Goal: Navigation & Orientation: Find specific page/section

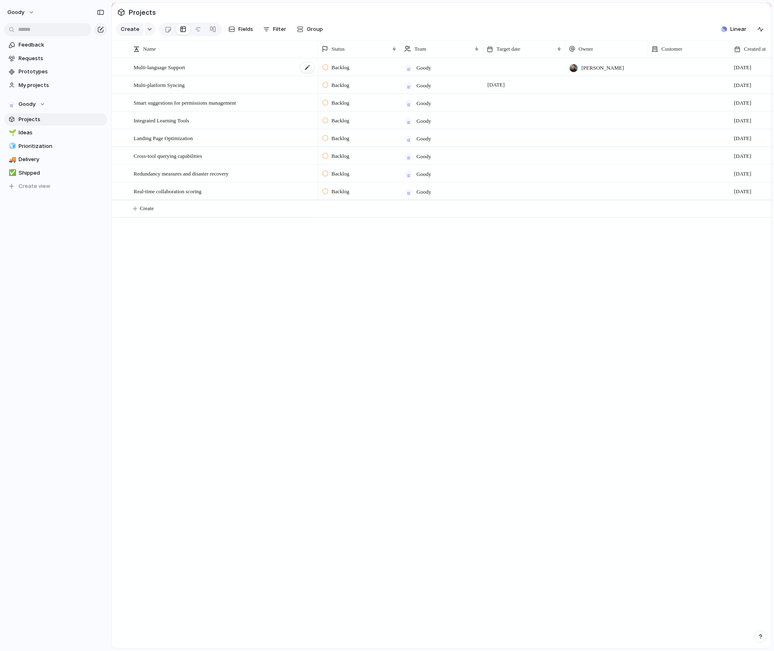
click at [200, 74] on div "Multi-language Support" at bounding box center [224, 67] width 181 height 17
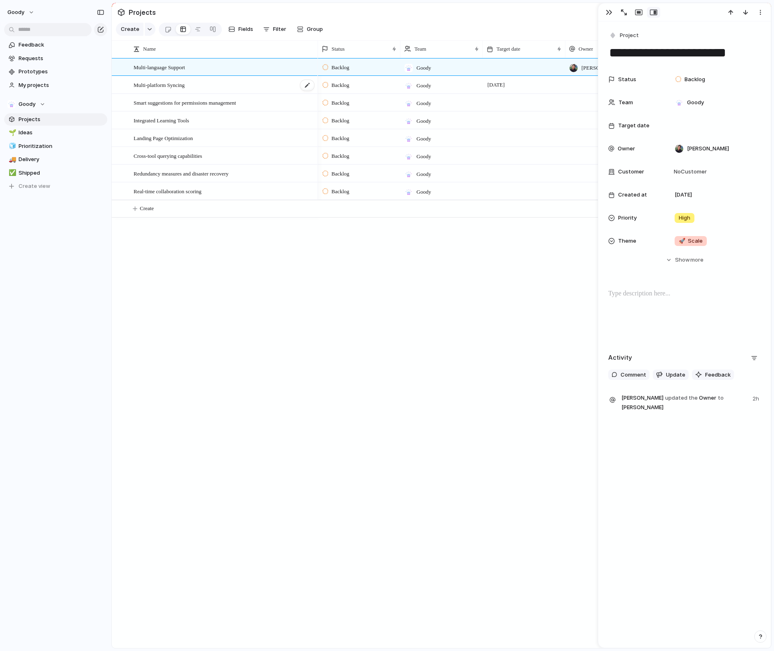
click at [201, 91] on div "Multi-platform Syncing" at bounding box center [224, 85] width 181 height 17
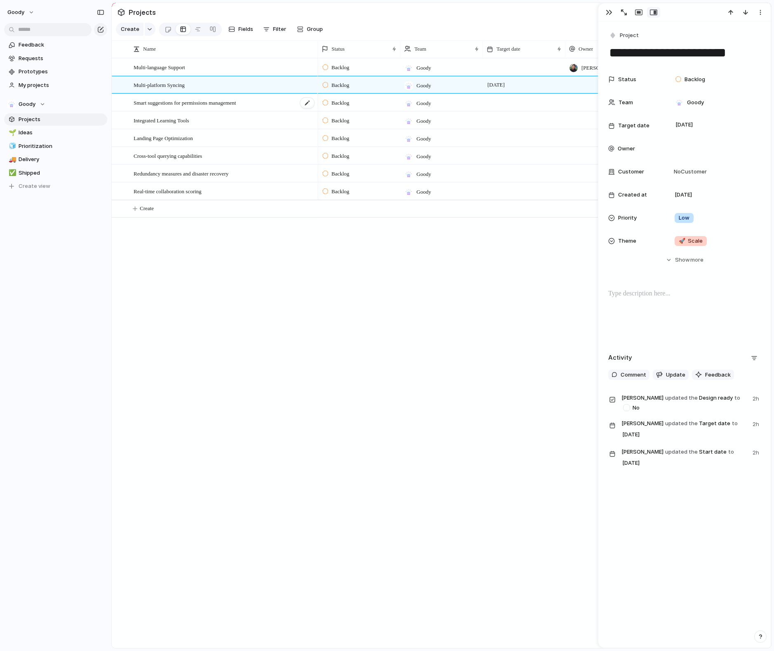
click at [202, 104] on span "Smart suggestions for permissions management" at bounding box center [185, 102] width 102 height 9
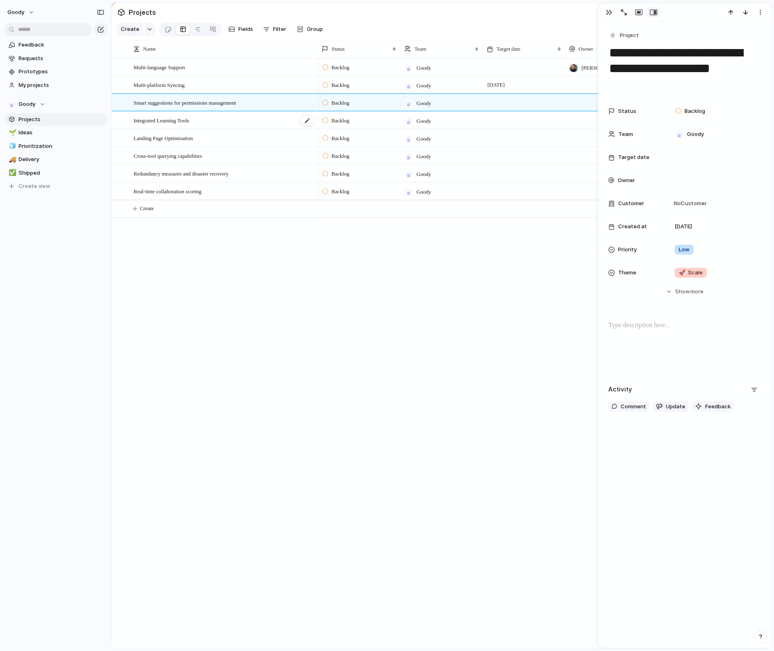
click at [202, 121] on div "Integrated Learning Tools" at bounding box center [224, 120] width 181 height 17
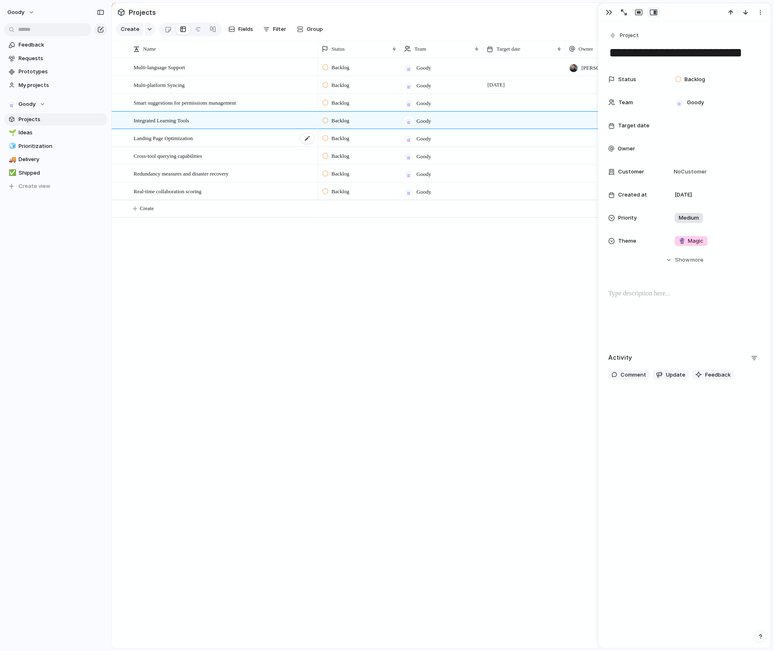
click at [209, 137] on div "Landing Page Optimization" at bounding box center [224, 138] width 181 height 17
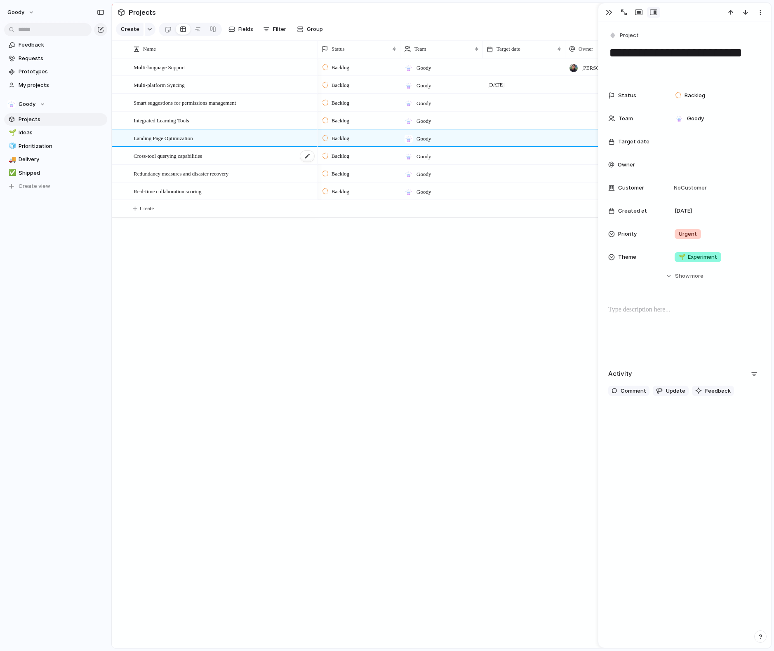
click at [202, 157] on span "Cross-tool querying capabilities" at bounding box center [168, 155] width 68 height 9
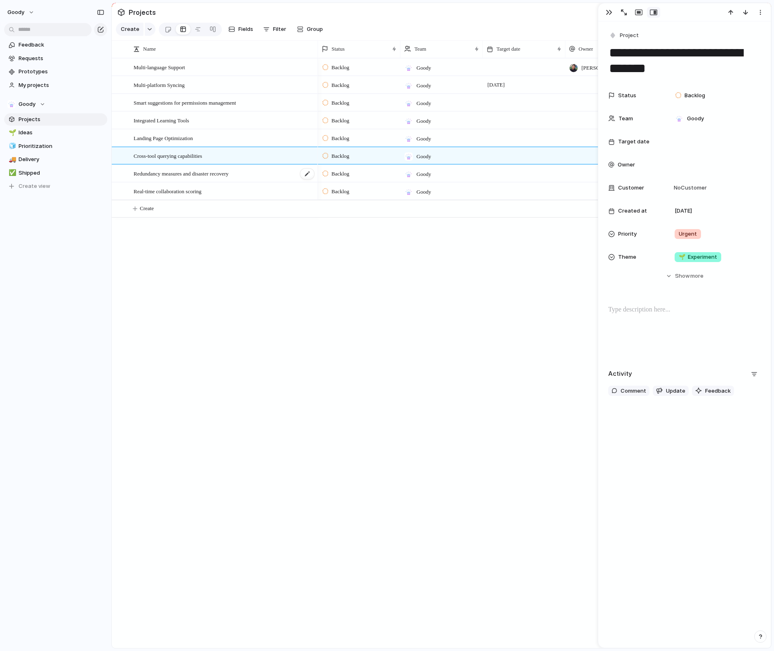
click at [217, 171] on span "Redundancy measures and disaster recovery" at bounding box center [181, 173] width 95 height 9
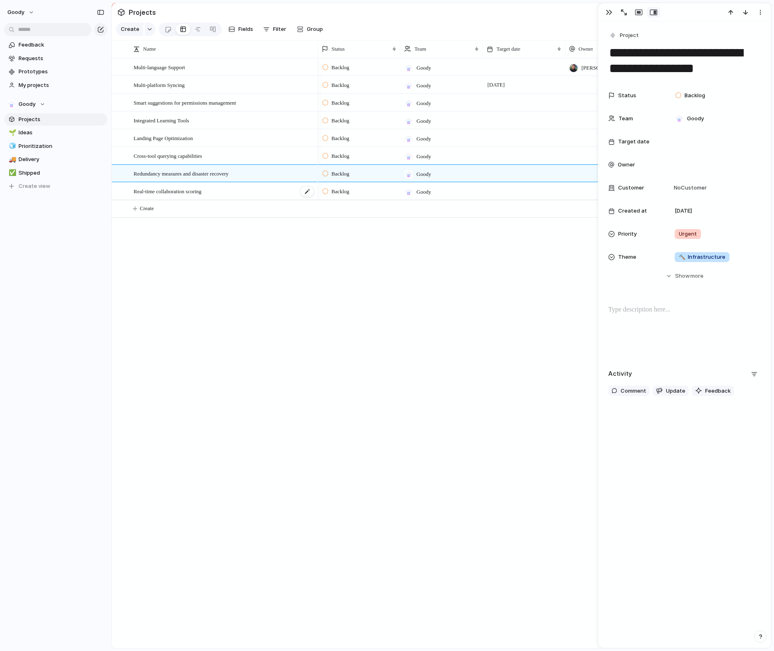
click at [217, 185] on div "Real-time collaboration scoring" at bounding box center [224, 191] width 181 height 17
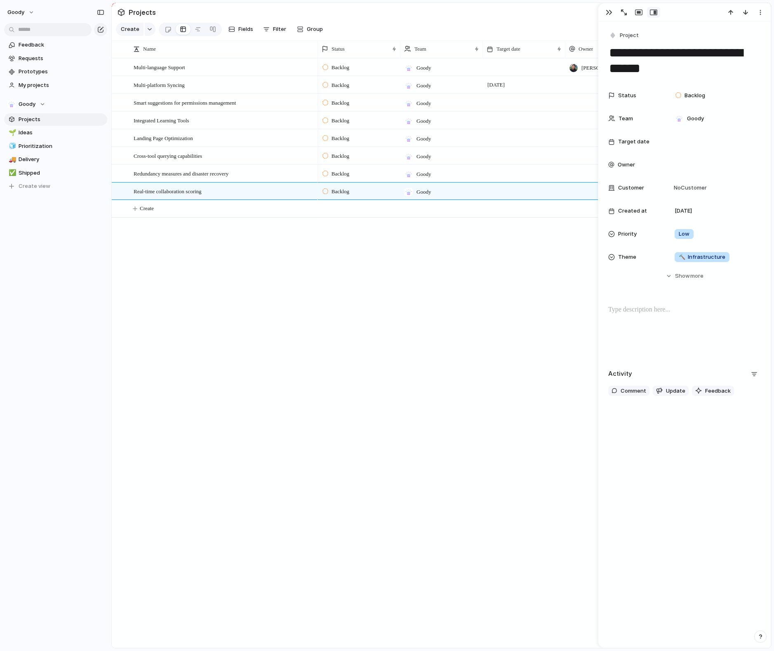
click at [216, 259] on div "Multi-language Support Multi-platform Syncing Smart suggestions for permissions…" at bounding box center [441, 353] width 659 height 590
click at [164, 158] on span "Cross-tool querying capabilities" at bounding box center [168, 155] width 68 height 9
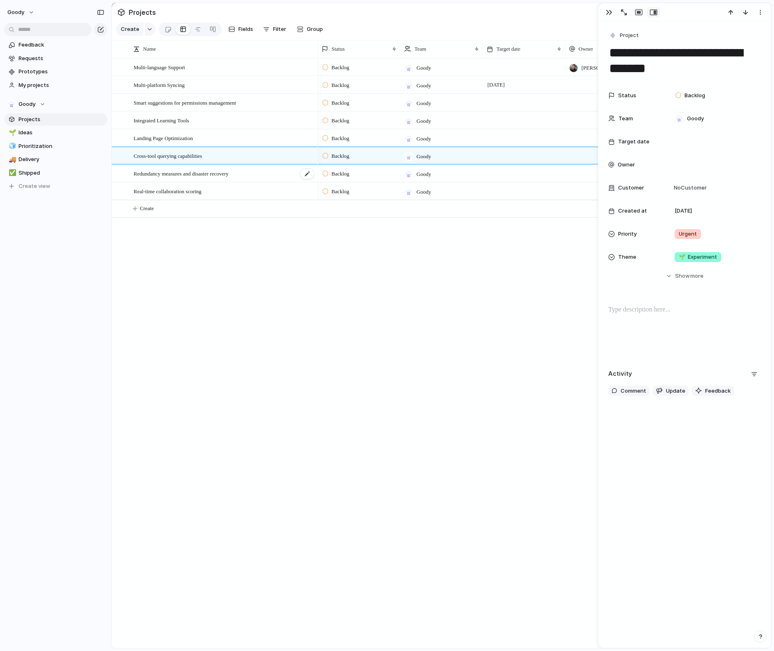
click at [175, 176] on span "Redundancy measures and disaster recovery" at bounding box center [181, 173] width 95 height 9
type textarea "**********"
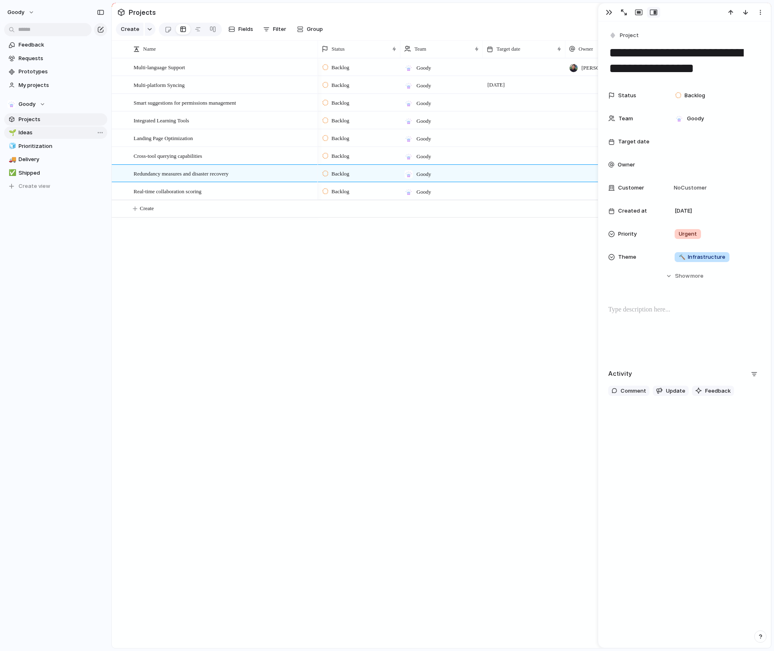
click at [50, 139] on link "🌱 Ideas" at bounding box center [55, 133] width 103 height 12
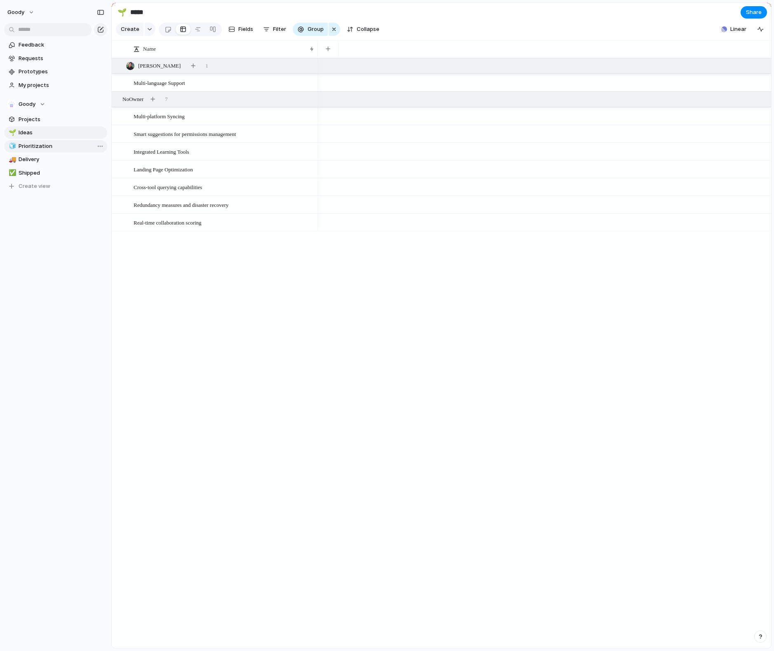
click at [60, 145] on span "Prioritization" at bounding box center [62, 146] width 86 height 8
type input "**********"
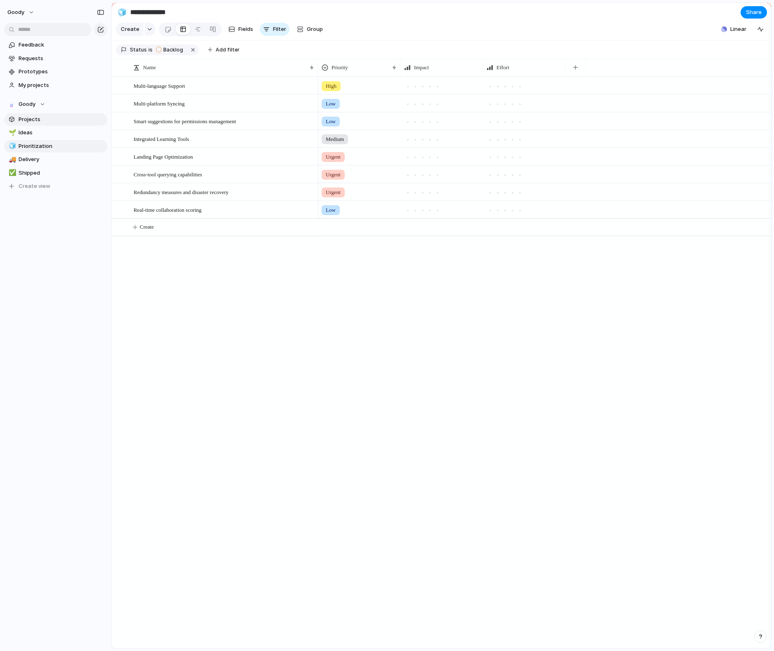
click at [56, 123] on link "Projects" at bounding box center [55, 119] width 103 height 12
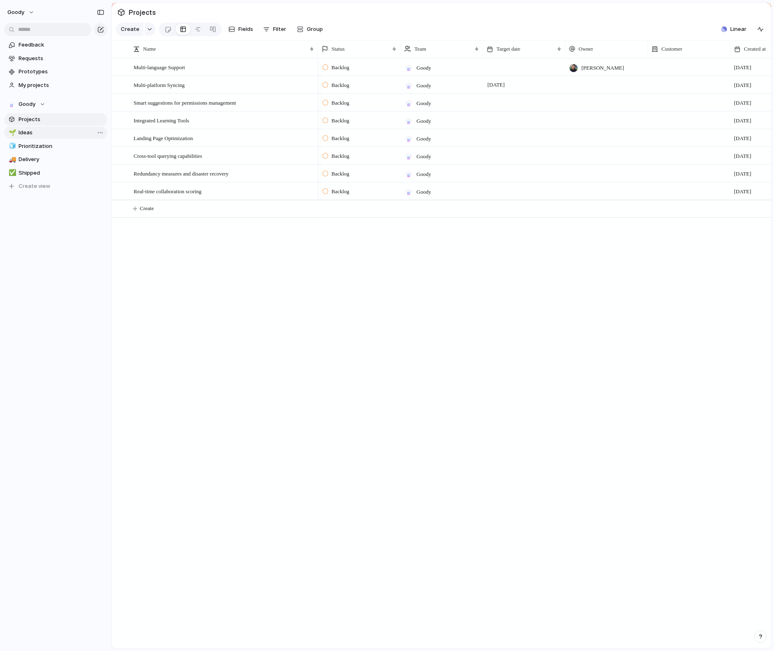
click at [56, 139] on link "🌱 Ideas" at bounding box center [55, 133] width 103 height 12
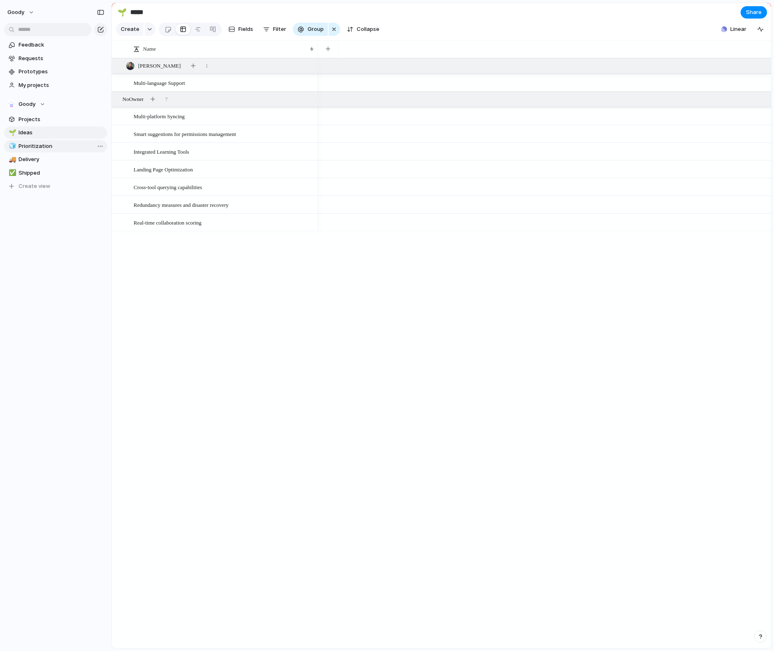
click at [66, 148] on span "Prioritization" at bounding box center [62, 146] width 86 height 8
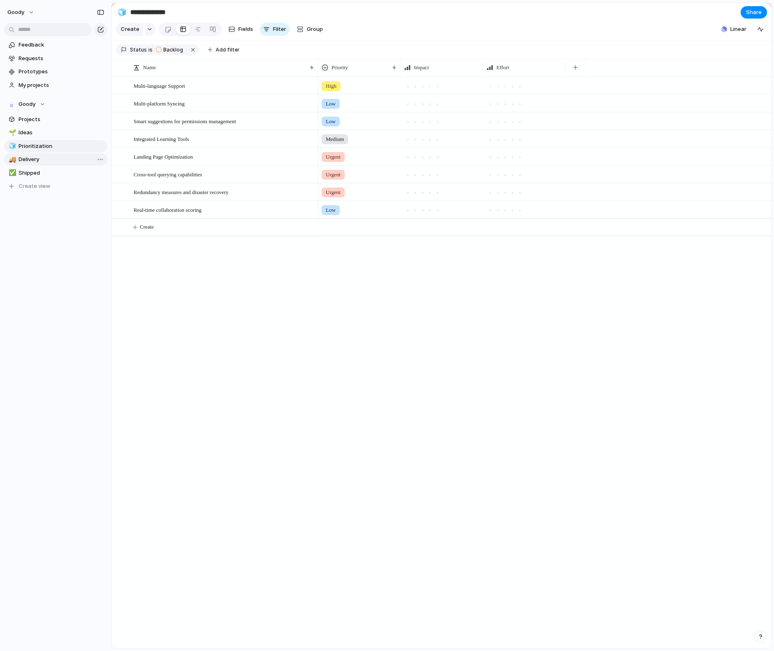
click at [62, 159] on span "Delivery" at bounding box center [62, 159] width 86 height 8
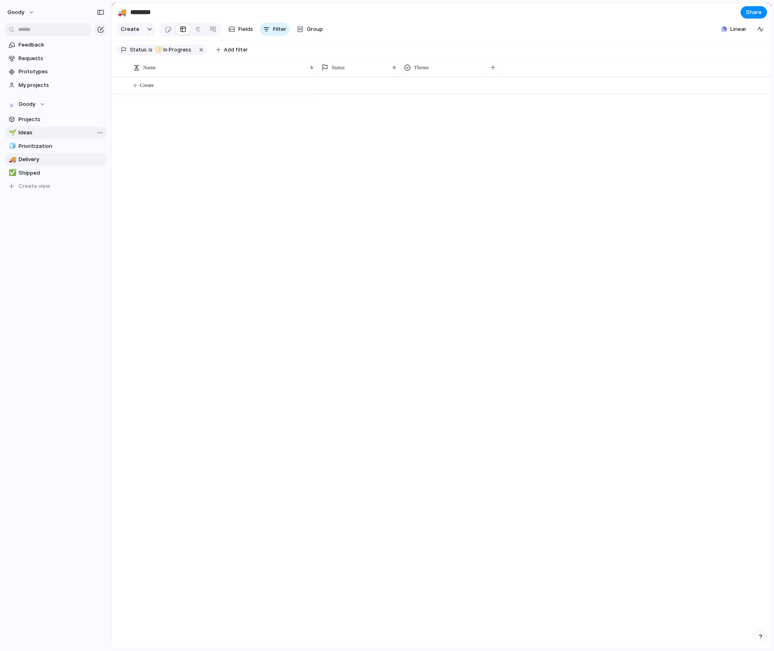
click at [53, 136] on link "🌱 Ideas" at bounding box center [55, 133] width 103 height 12
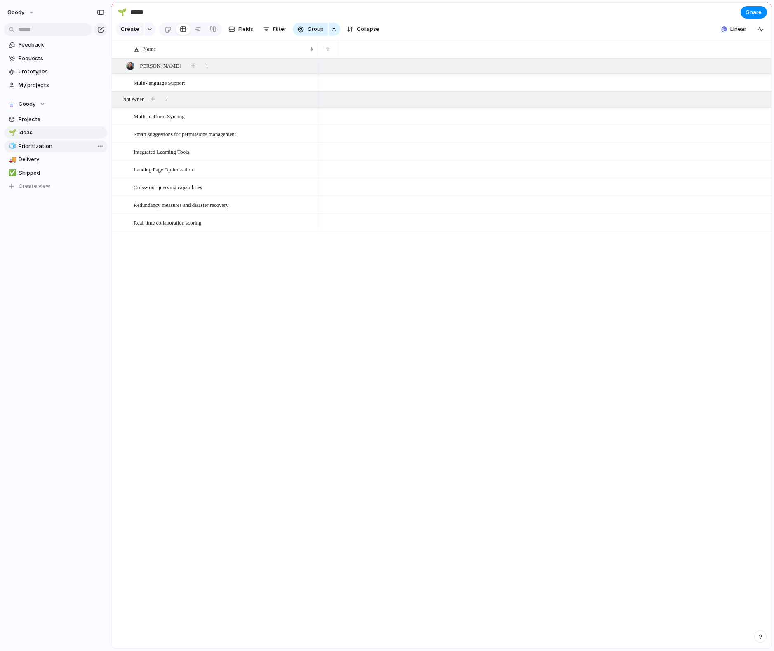
click at [60, 151] on link "🧊 Prioritization" at bounding box center [55, 146] width 103 height 12
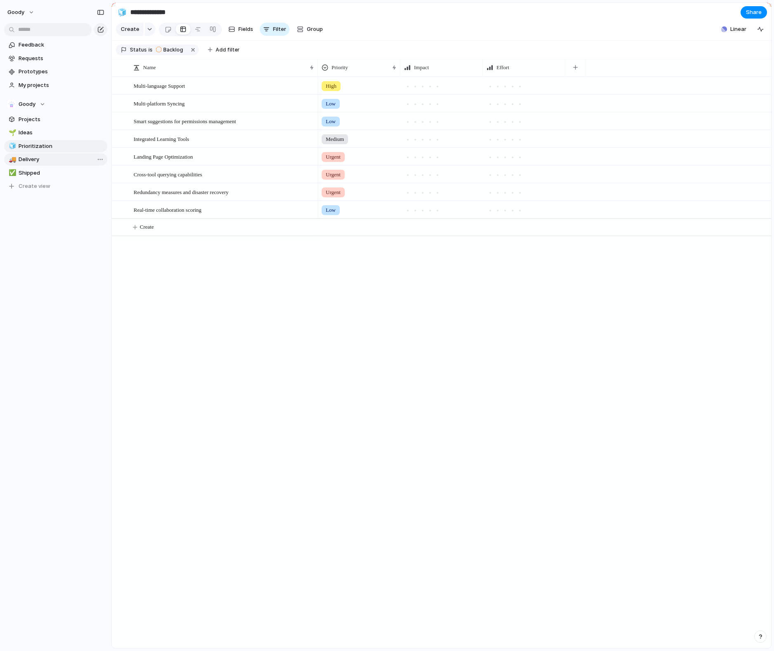
click at [57, 163] on span "Delivery" at bounding box center [62, 159] width 86 height 8
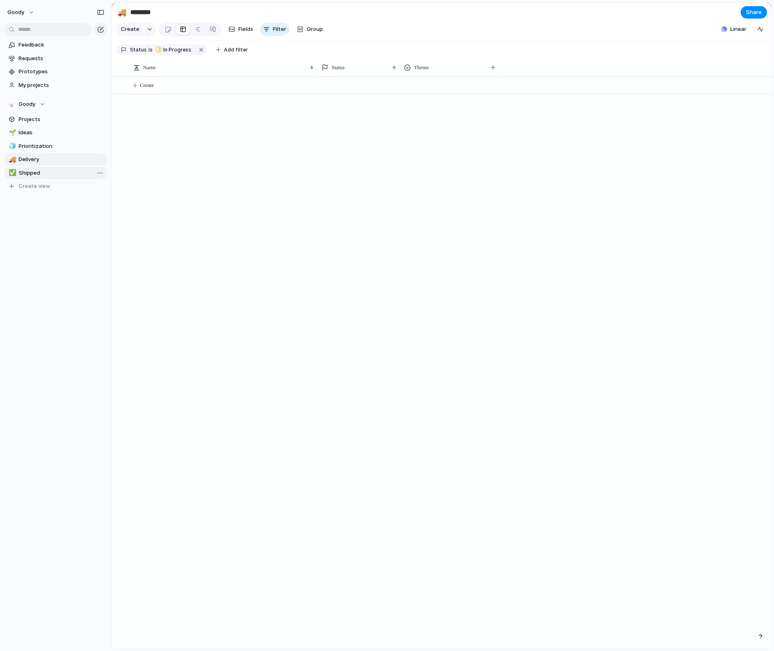
click at [54, 170] on span "Shipped" at bounding box center [62, 173] width 86 height 8
click at [56, 158] on span "Delivery" at bounding box center [62, 159] width 86 height 8
click at [57, 145] on span "Prioritization" at bounding box center [62, 146] width 86 height 8
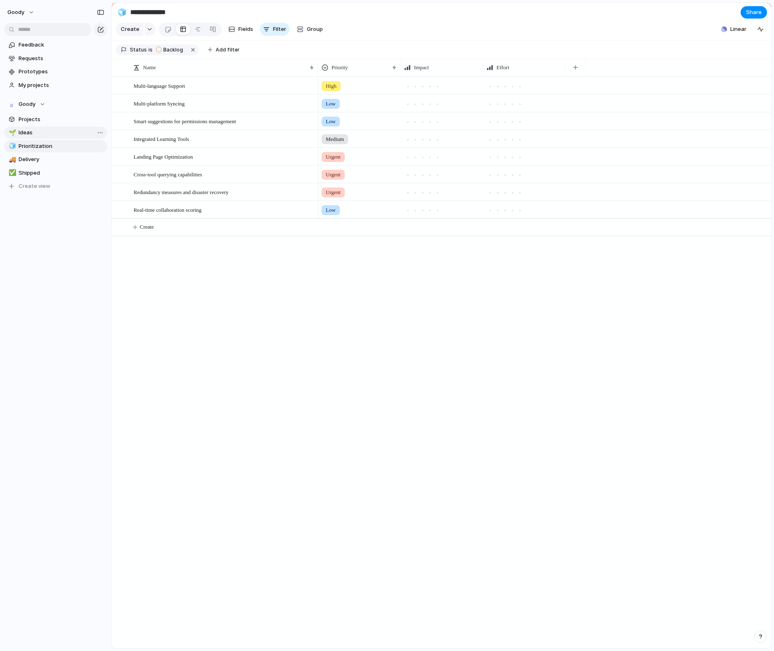
click at [58, 134] on span "Ideas" at bounding box center [62, 133] width 86 height 8
type input "*****"
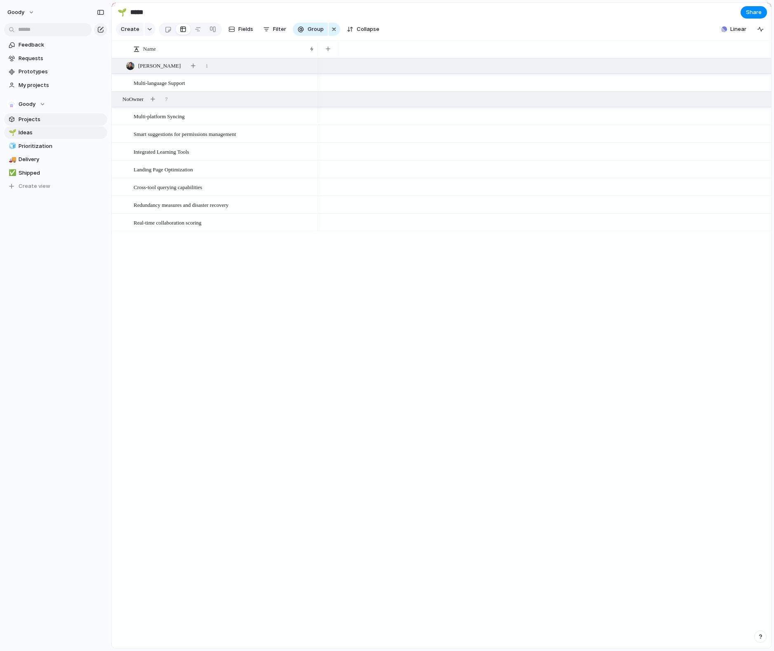
click at [57, 122] on span "Projects" at bounding box center [62, 119] width 86 height 8
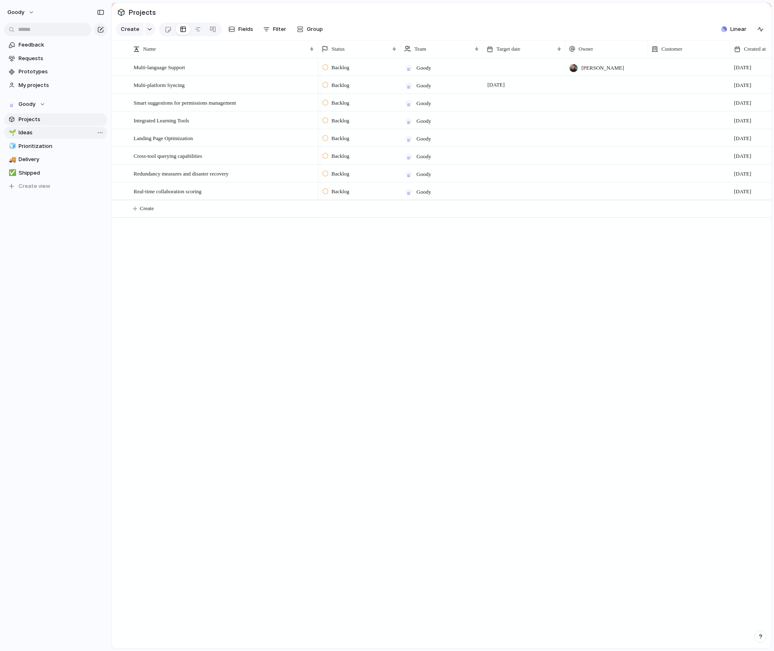
click at [53, 134] on span "Ideas" at bounding box center [62, 133] width 86 height 8
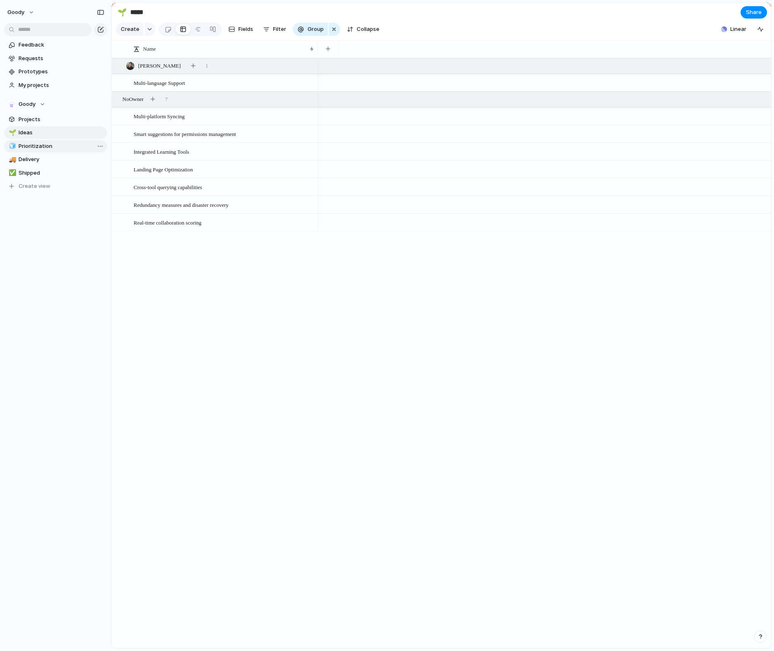
click at [53, 146] on span "Prioritization" at bounding box center [62, 146] width 86 height 8
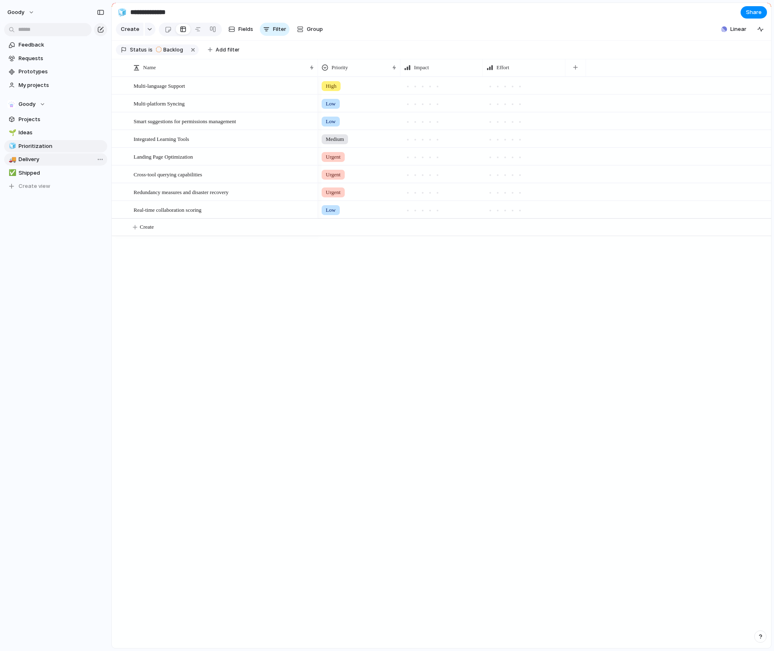
click at [51, 160] on span "Delivery" at bounding box center [62, 159] width 86 height 8
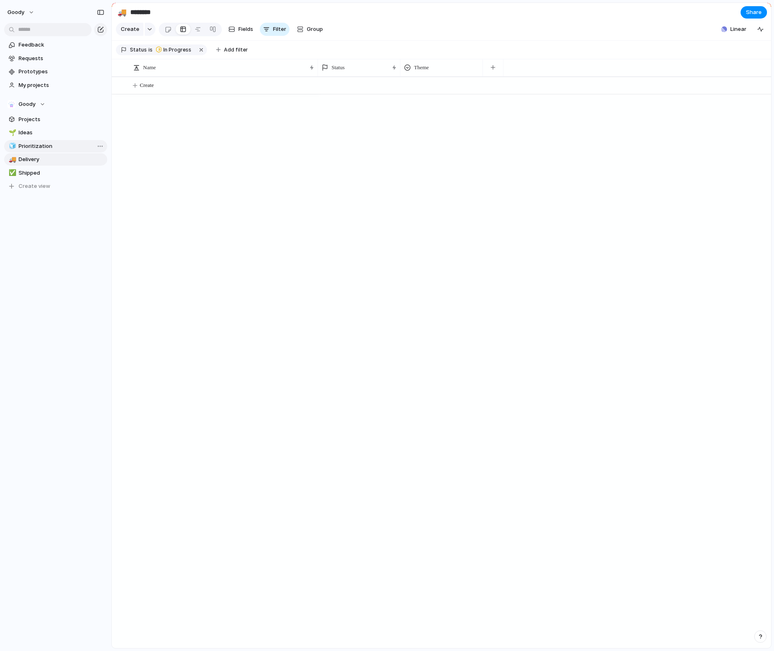
click at [50, 148] on span "Prioritization" at bounding box center [62, 146] width 86 height 8
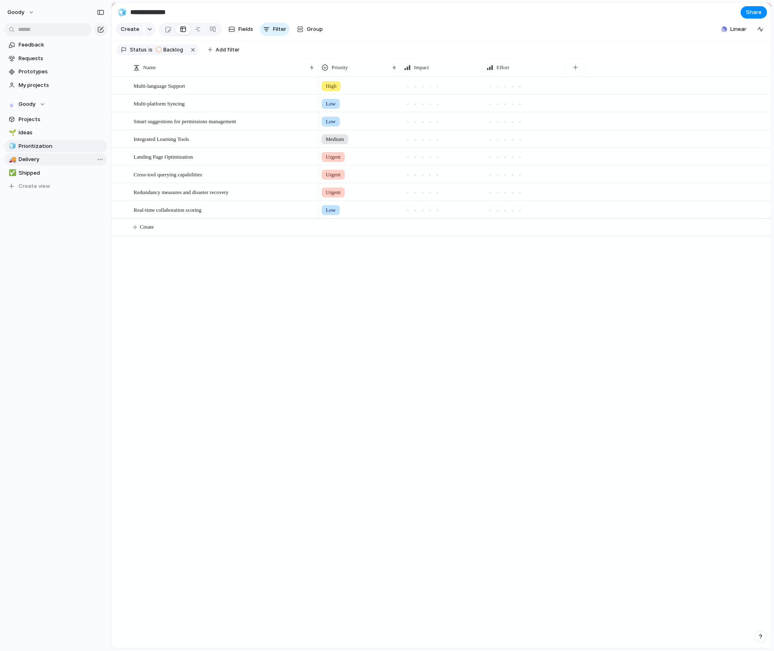
click at [50, 160] on span "Delivery" at bounding box center [62, 159] width 86 height 8
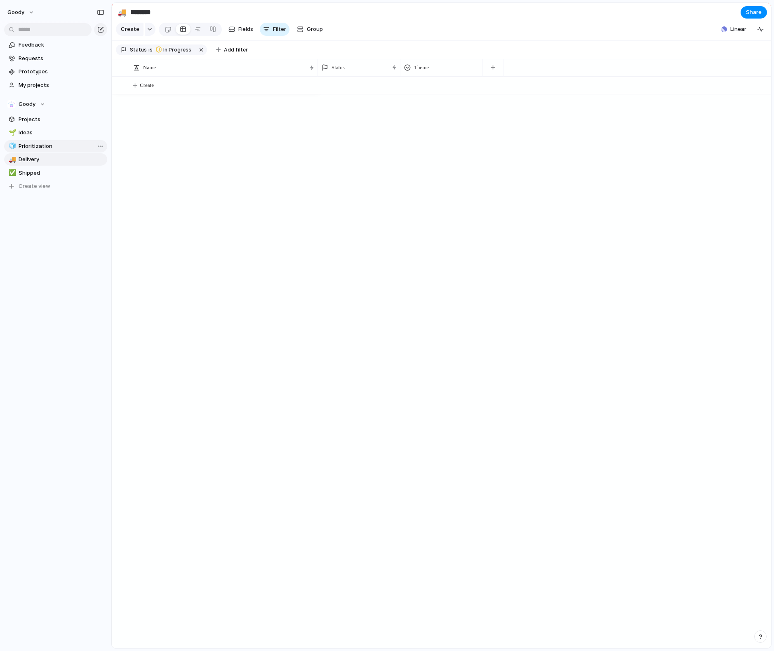
click at [50, 150] on link "🧊 Prioritization" at bounding box center [55, 146] width 103 height 12
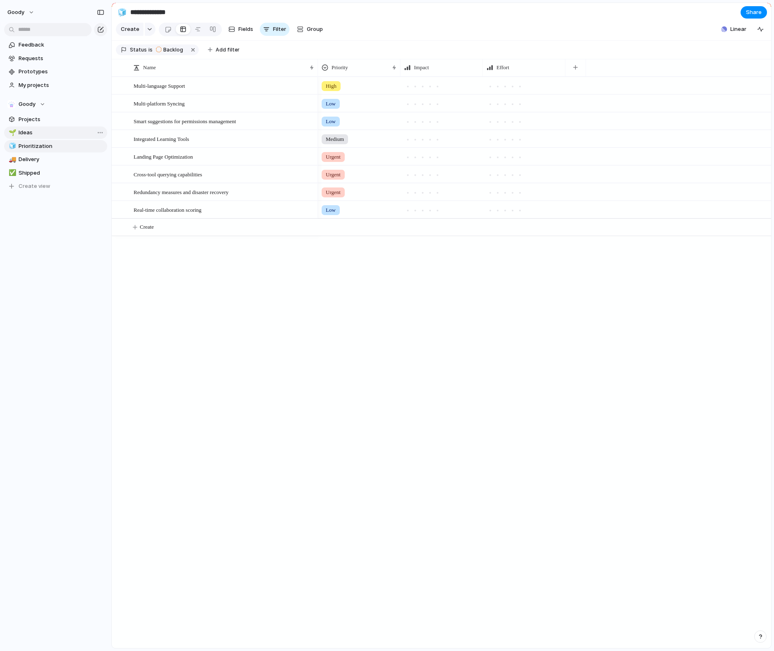
click at [51, 136] on span "Ideas" at bounding box center [62, 133] width 86 height 8
type input "*****"
click at [52, 123] on span "Projects" at bounding box center [62, 119] width 86 height 8
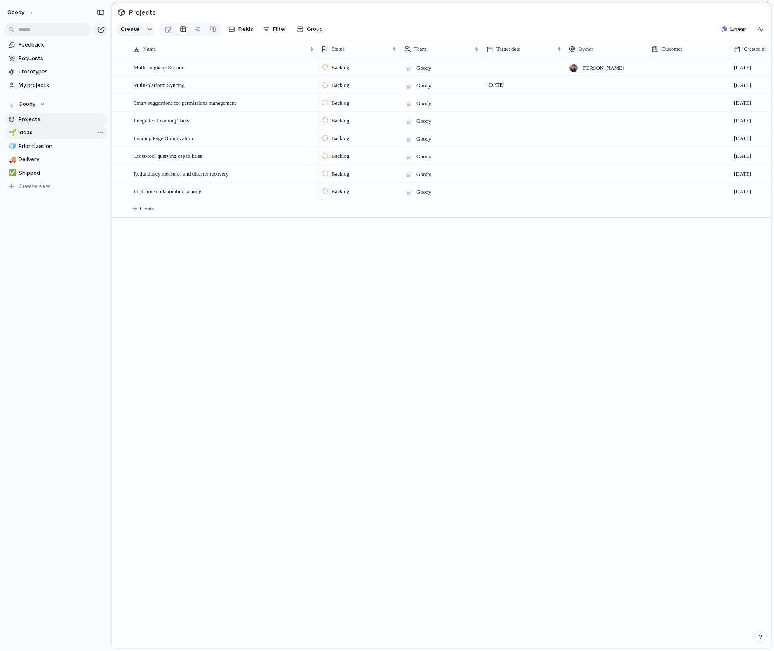
click at [43, 133] on span "Ideas" at bounding box center [62, 133] width 86 height 8
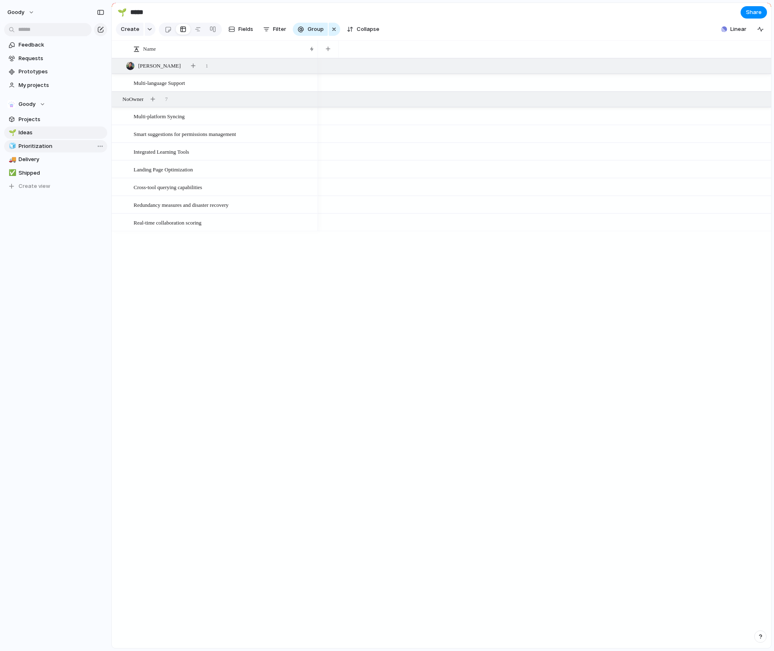
click at [36, 147] on span "Prioritization" at bounding box center [62, 146] width 86 height 8
type input "**********"
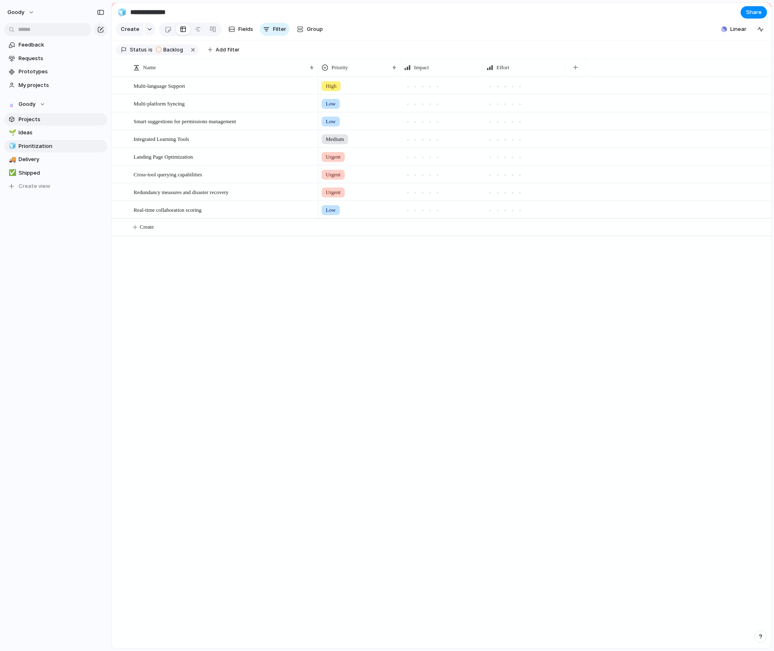
click at [36, 124] on link "Projects" at bounding box center [55, 119] width 103 height 12
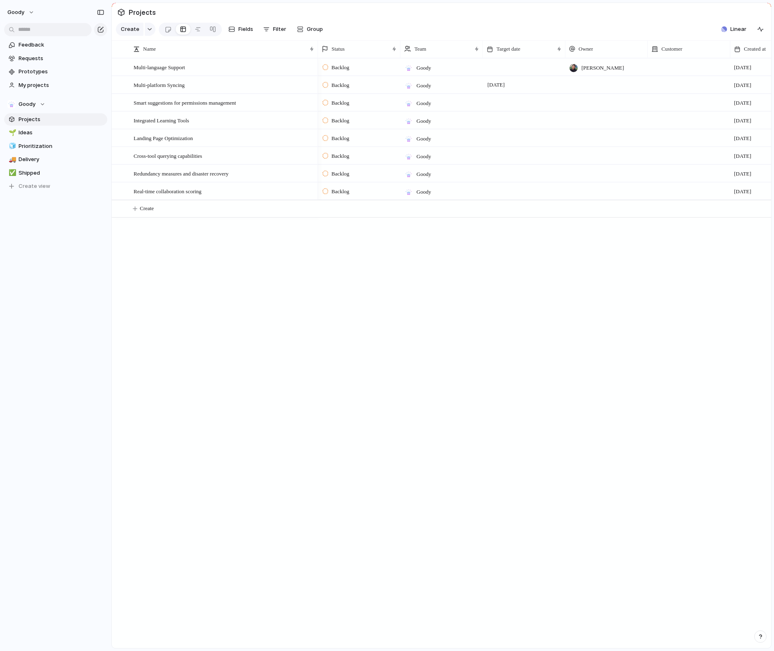
click at [348, 74] on div "Backlog" at bounding box center [359, 67] width 82 height 17
click at [353, 297] on div "Backlog Planned In Progress Completed Canceled" at bounding box center [387, 325] width 774 height 651
click at [35, 132] on span "Ideas" at bounding box center [62, 133] width 86 height 8
click at [36, 153] on div "🌱 Ideas 🧊 Prioritization 🚚 Delivery ✅ Shipped To pick up a draggable item, pres…" at bounding box center [55, 160] width 103 height 66
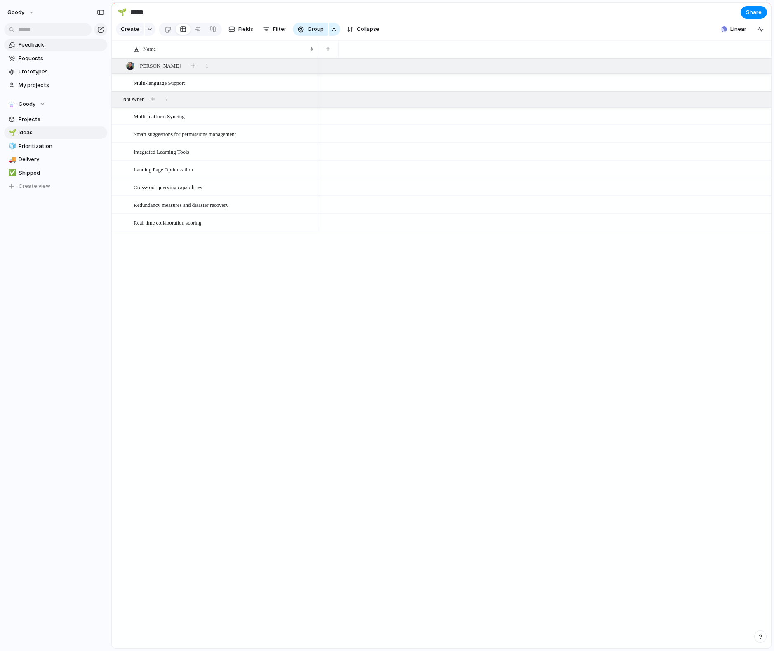
click at [55, 42] on span "Feedback" at bounding box center [62, 45] width 86 height 8
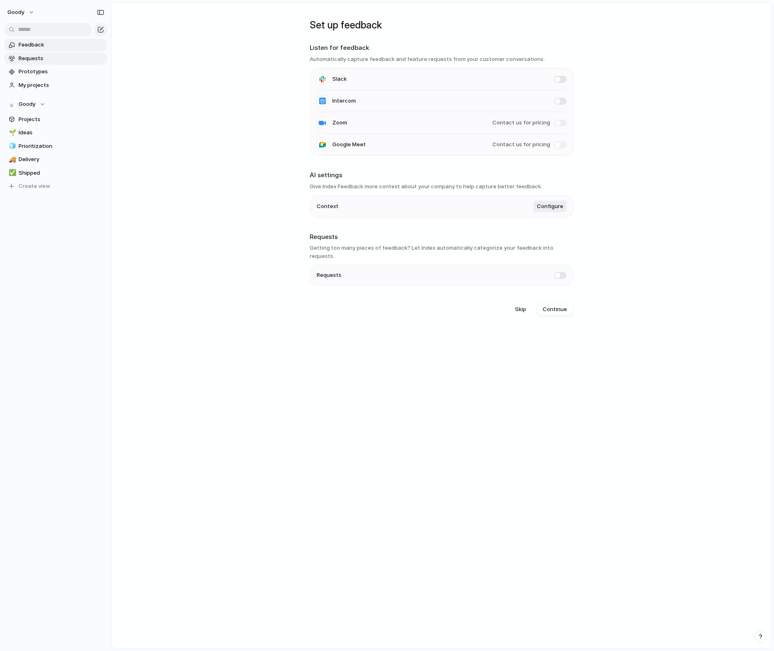
click at [53, 57] on span "Requests" at bounding box center [62, 58] width 86 height 8
click at [55, 74] on span "Prototypes" at bounding box center [62, 72] width 86 height 8
click at [57, 89] on span "My projects" at bounding box center [62, 85] width 86 height 8
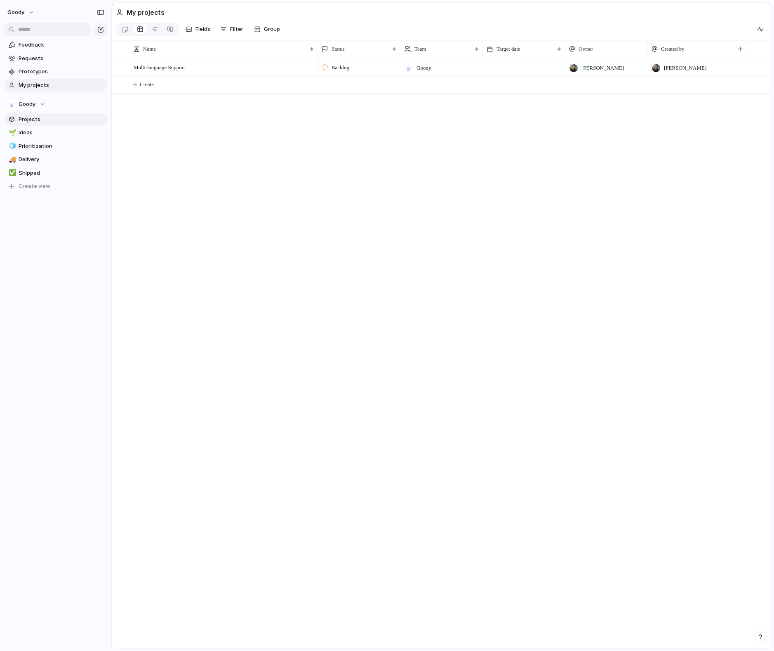
click at [47, 121] on span "Projects" at bounding box center [62, 119] width 86 height 8
